Goal: Navigation & Orientation: Find specific page/section

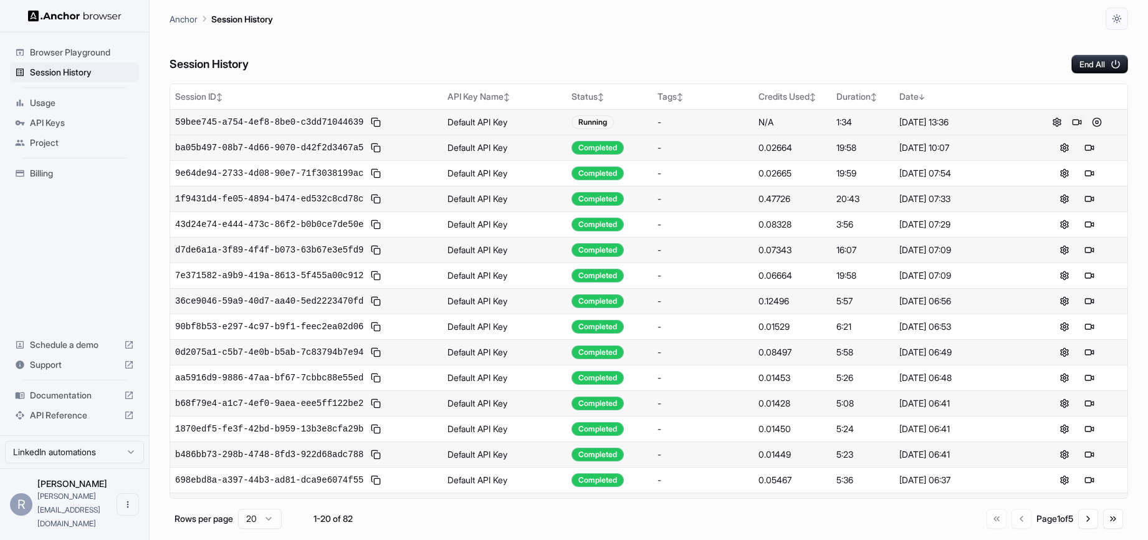
click at [1072, 126] on button at bounding box center [1076, 122] width 15 height 15
click at [1074, 116] on button at bounding box center [1076, 122] width 15 height 15
click at [1097, 59] on button "End All" at bounding box center [1099, 64] width 57 height 19
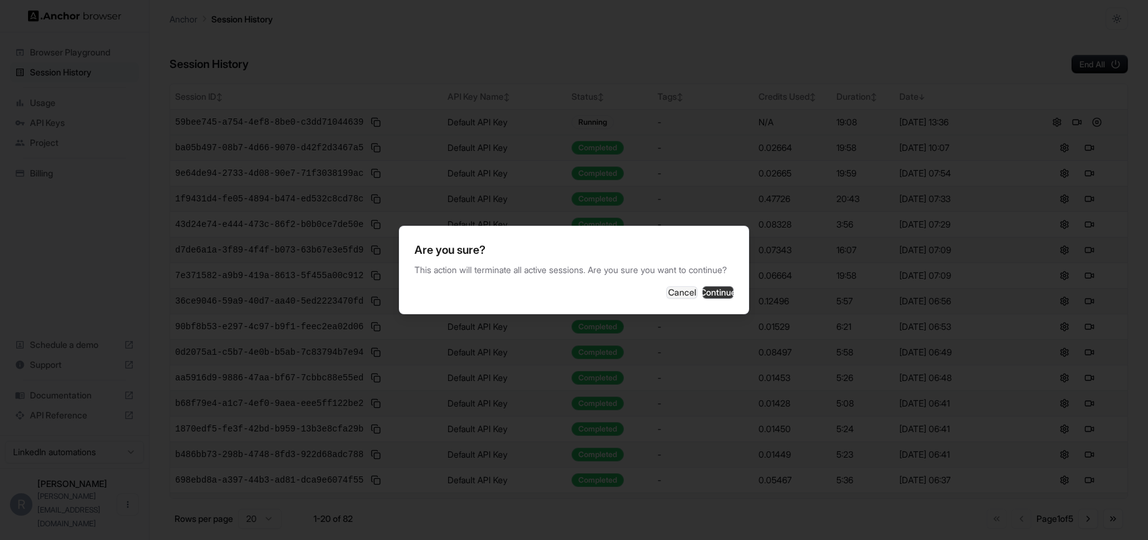
click at [705, 297] on button "Continue" at bounding box center [717, 292] width 31 height 12
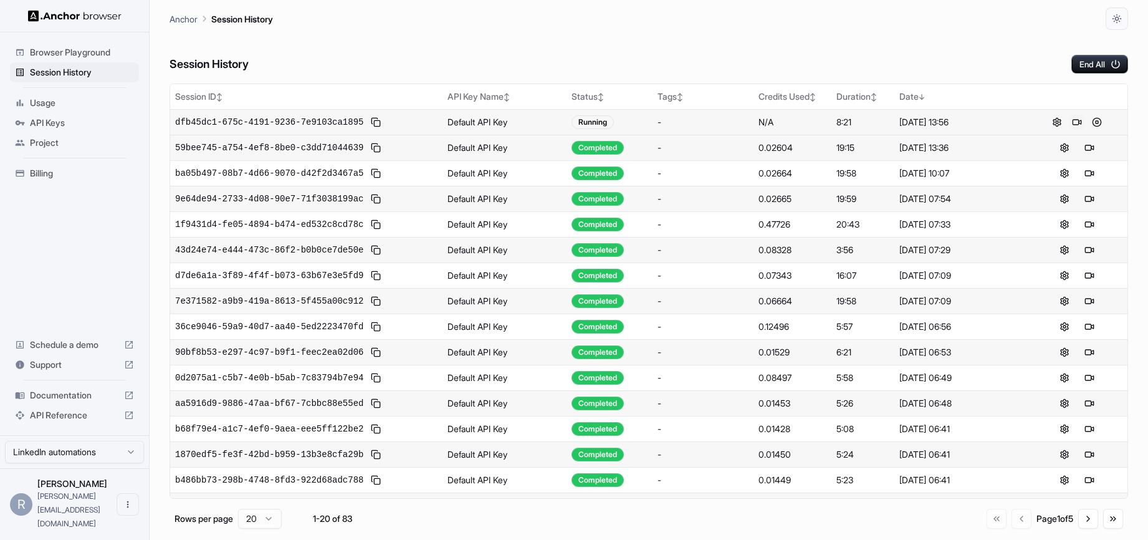
click at [1075, 125] on button at bounding box center [1076, 122] width 15 height 15
click at [1077, 118] on button at bounding box center [1076, 122] width 15 height 15
click at [1077, 121] on button at bounding box center [1076, 122] width 15 height 15
click at [65, 126] on span "API Keys" at bounding box center [82, 123] width 104 height 12
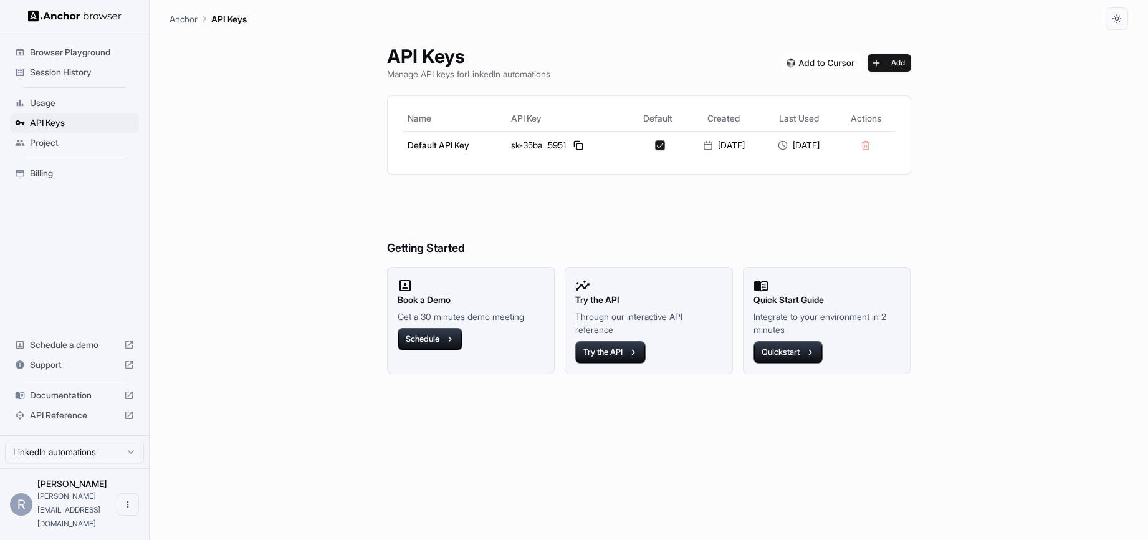
click at [45, 167] on span "Billing" at bounding box center [82, 173] width 104 height 12
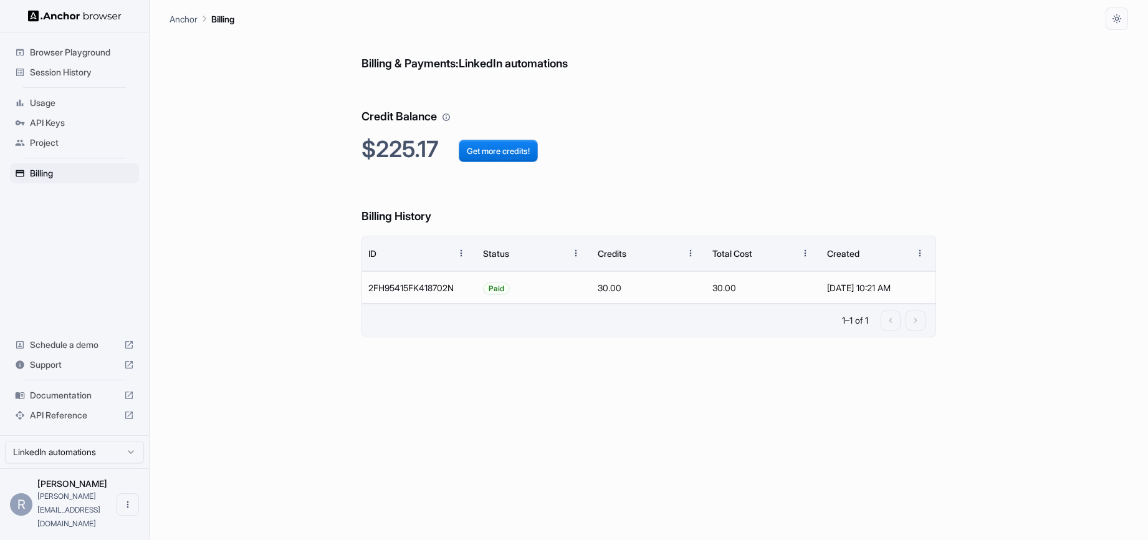
click at [85, 16] on img at bounding box center [74, 16] width 93 height 12
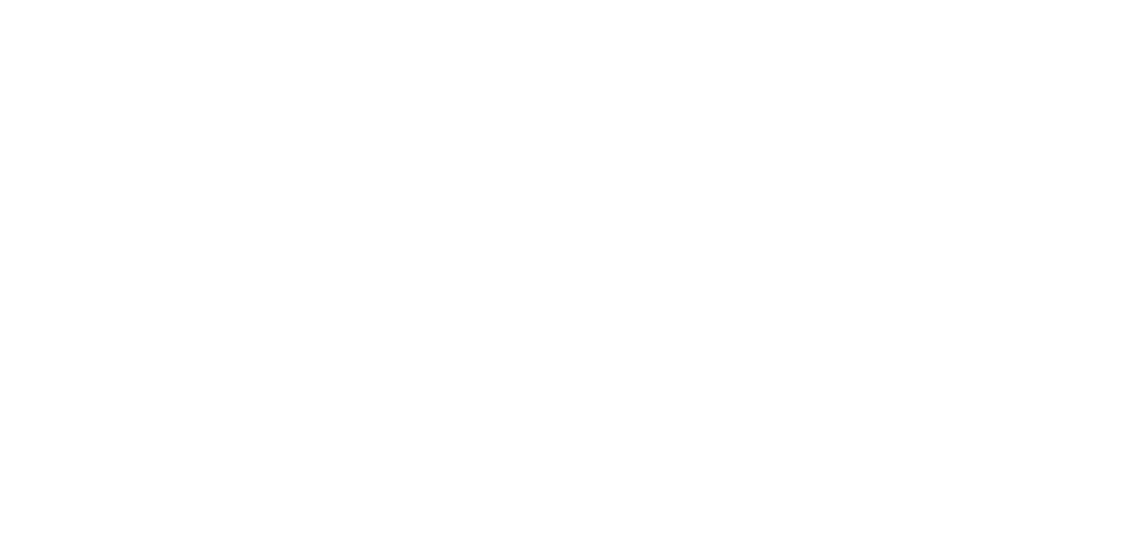
click at [74, 43] on body at bounding box center [574, 270] width 1148 height 540
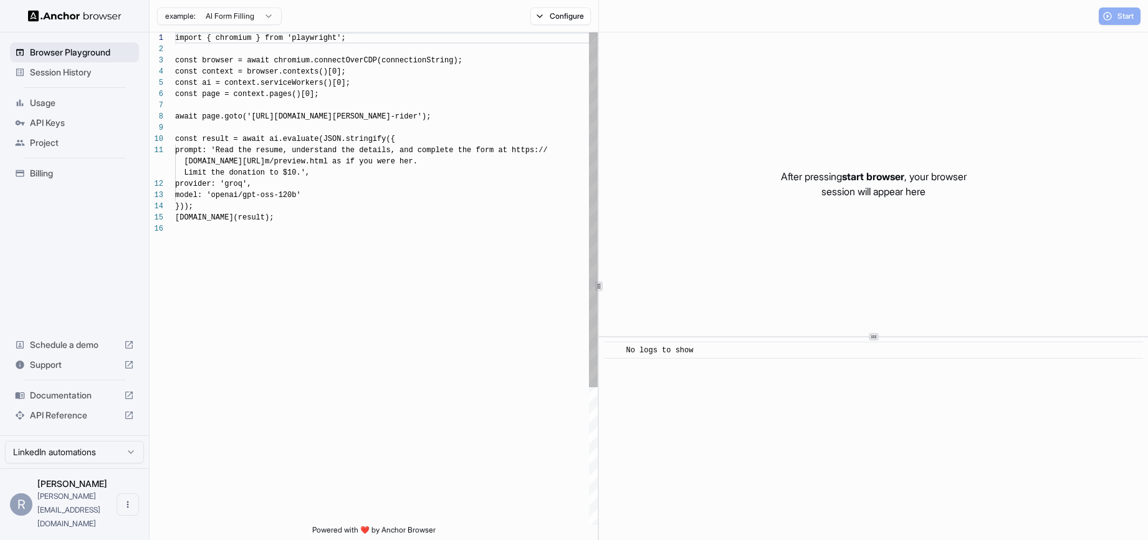
scroll to position [112, 0]
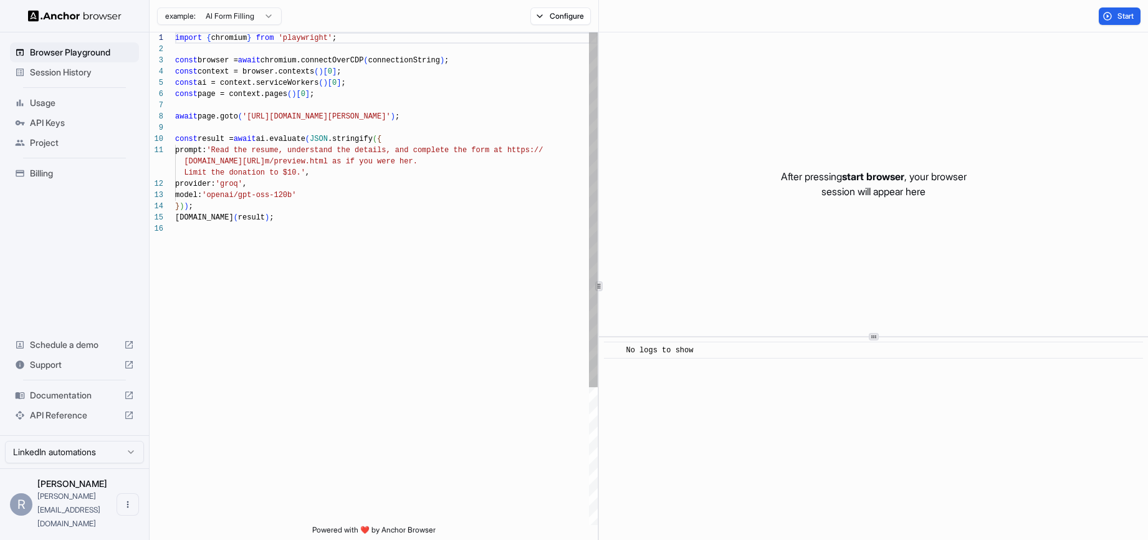
scroll to position [112, 0]
